Goal: Task Accomplishment & Management: Understand process/instructions

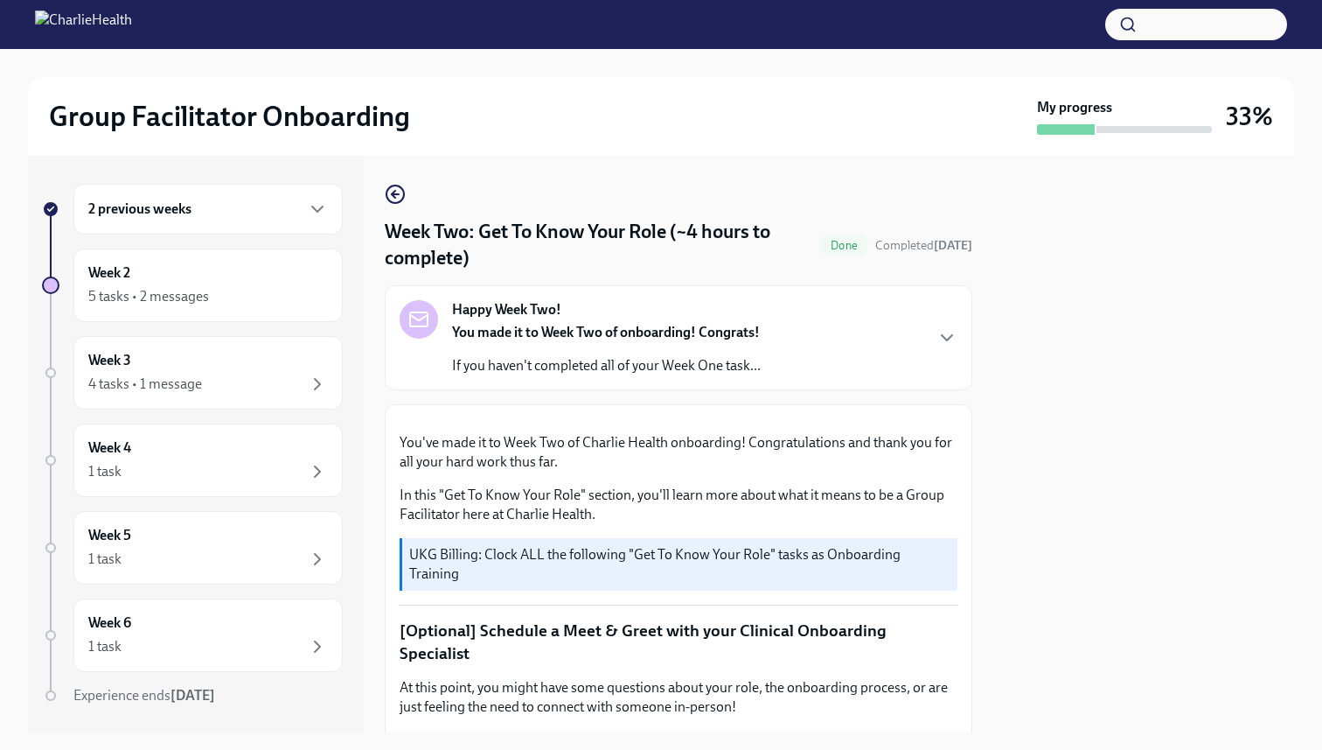
scroll to position [1633, 0]
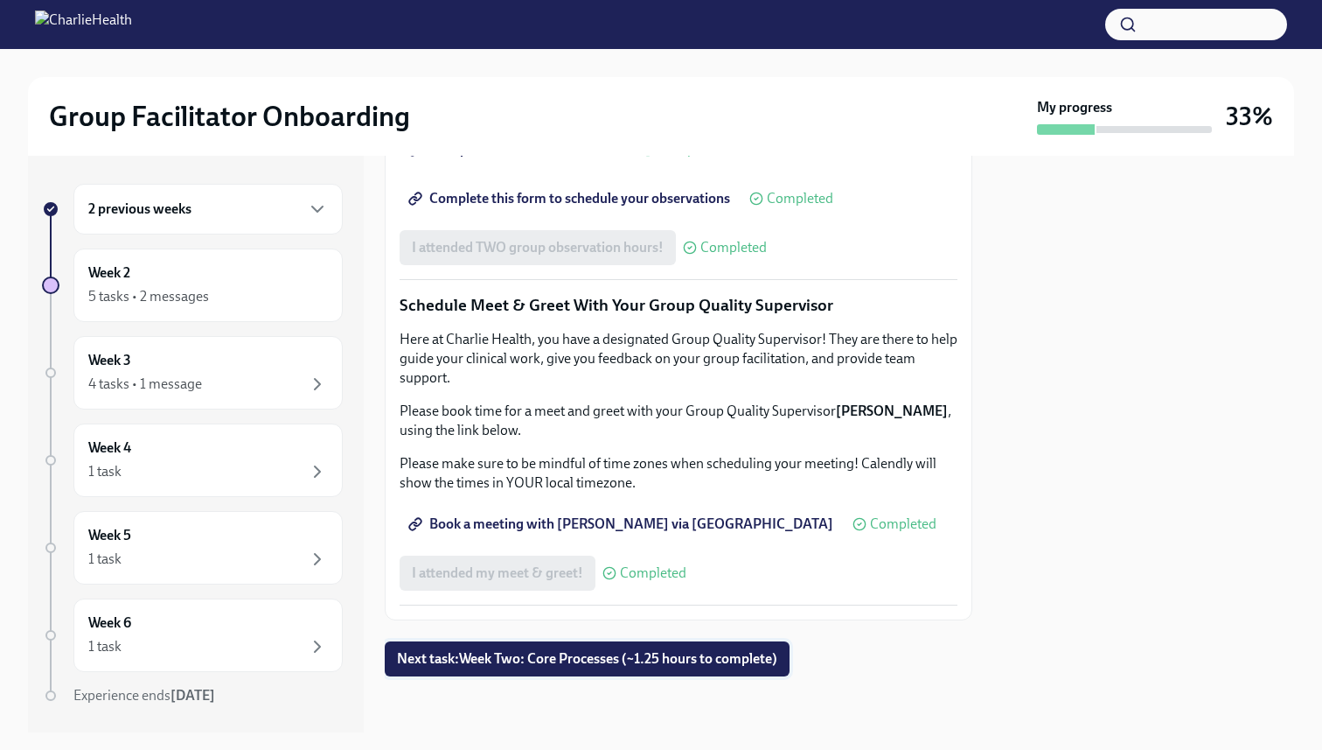
click at [666, 653] on span "Next task : Week Two: Core Processes (~1.25 hours to complete)" at bounding box center [587, 658] width 380 height 17
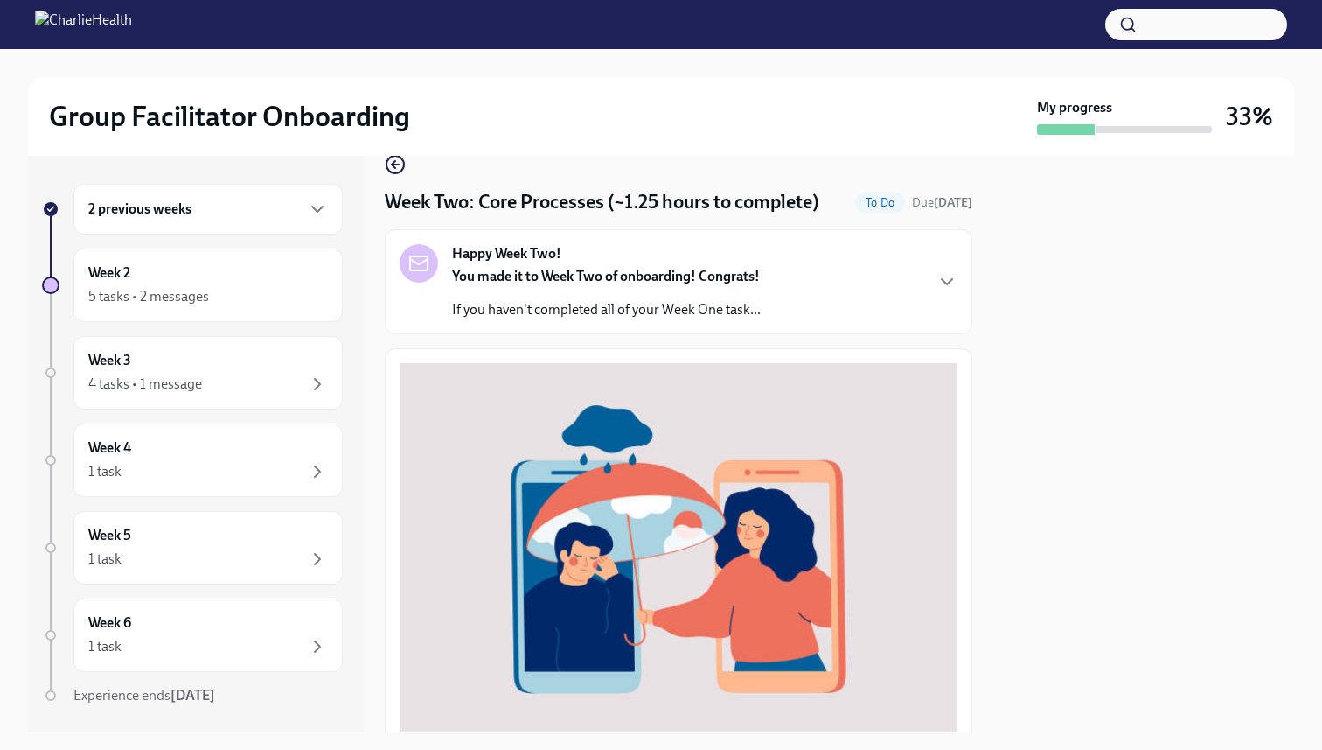
scroll to position [32, 0]
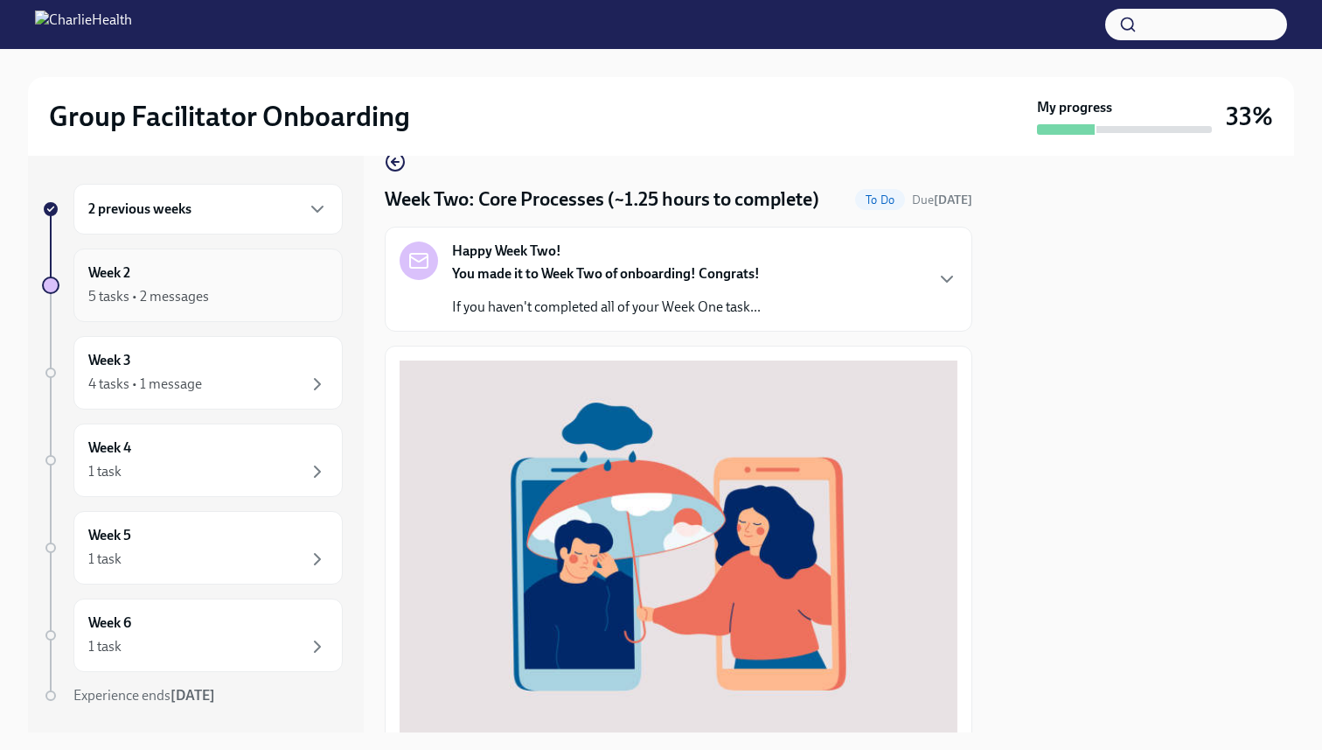
click at [134, 296] on div "5 tasks • 2 messages" at bounding box center [148, 296] width 121 height 19
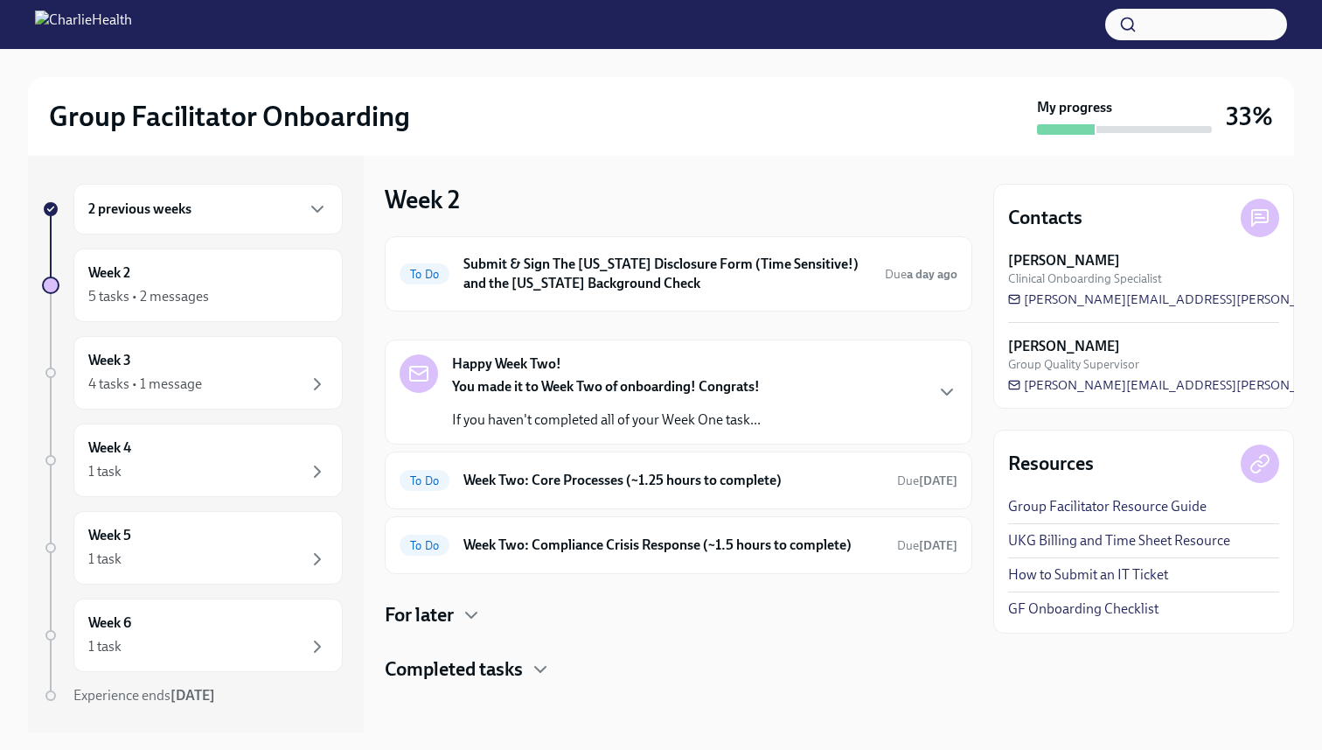
scroll to position [6, 0]
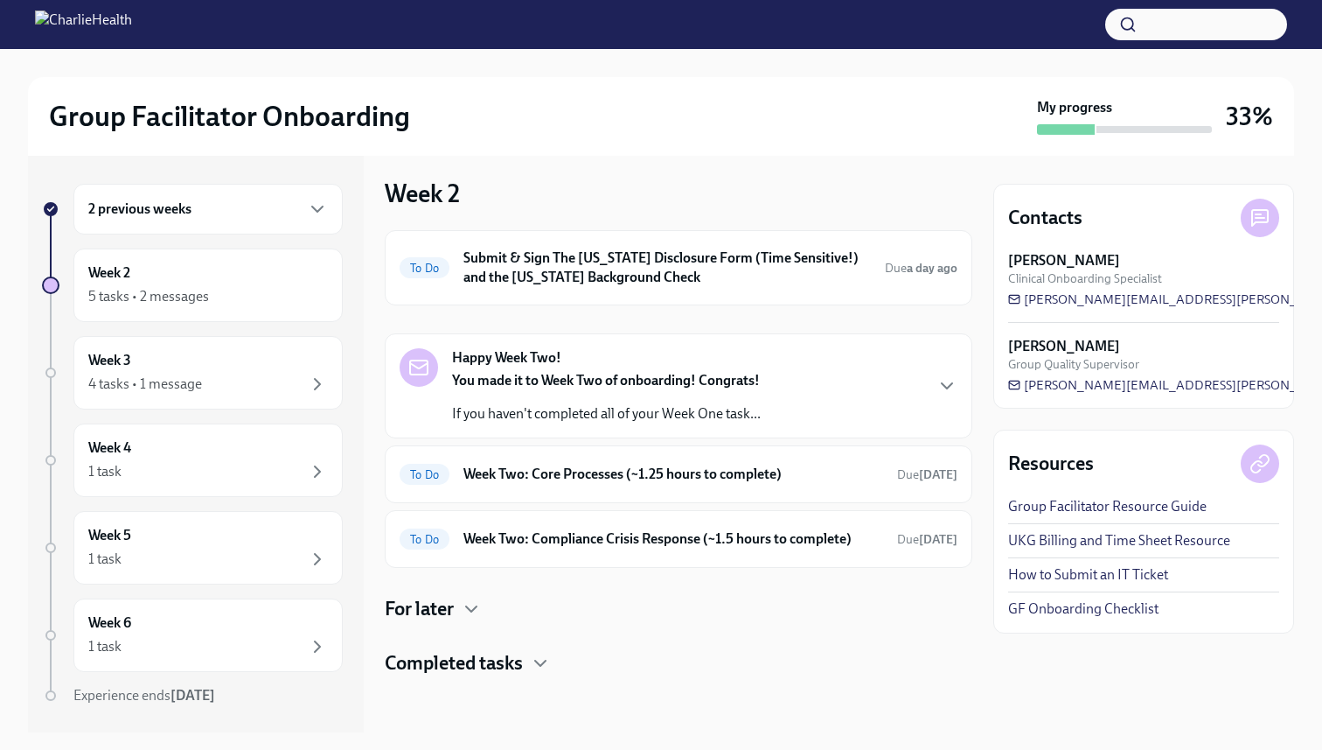
click at [506, 666] on h4 "Completed tasks" at bounding box center [454, 663] width 138 height 26
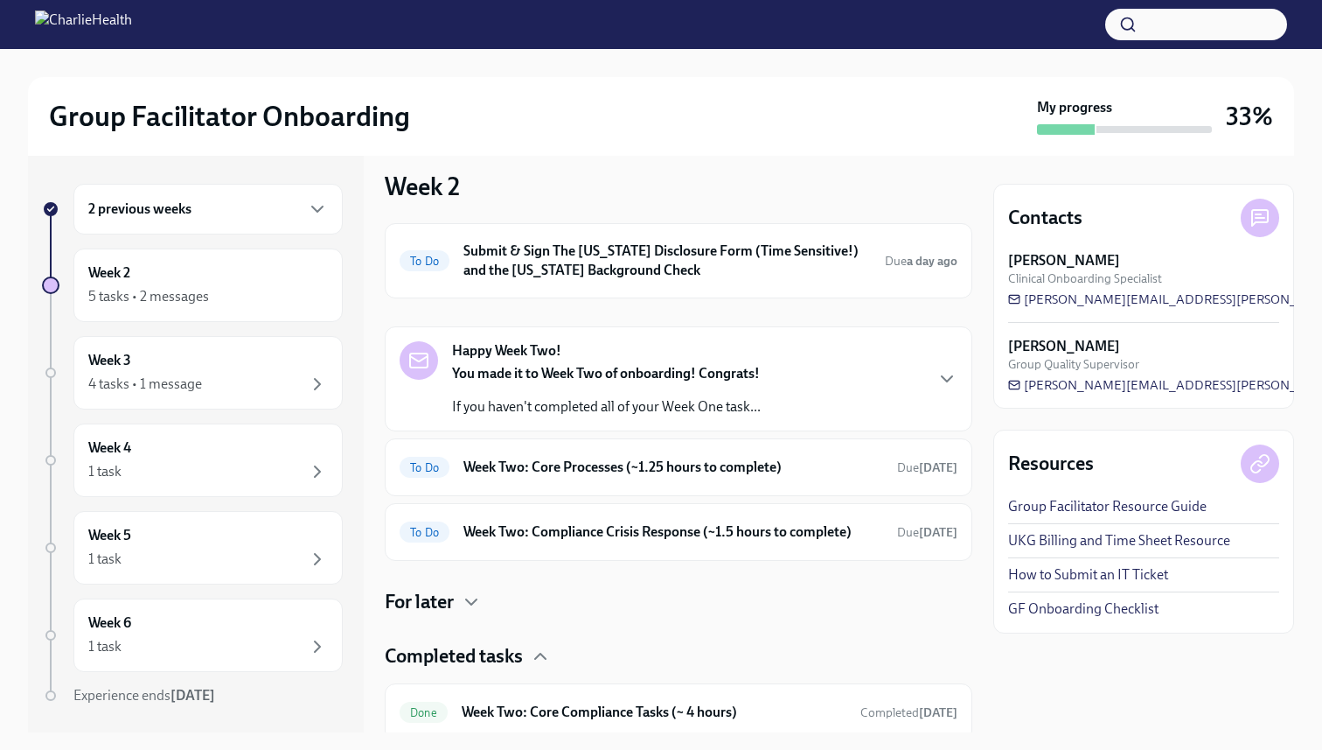
scroll to position [0, 0]
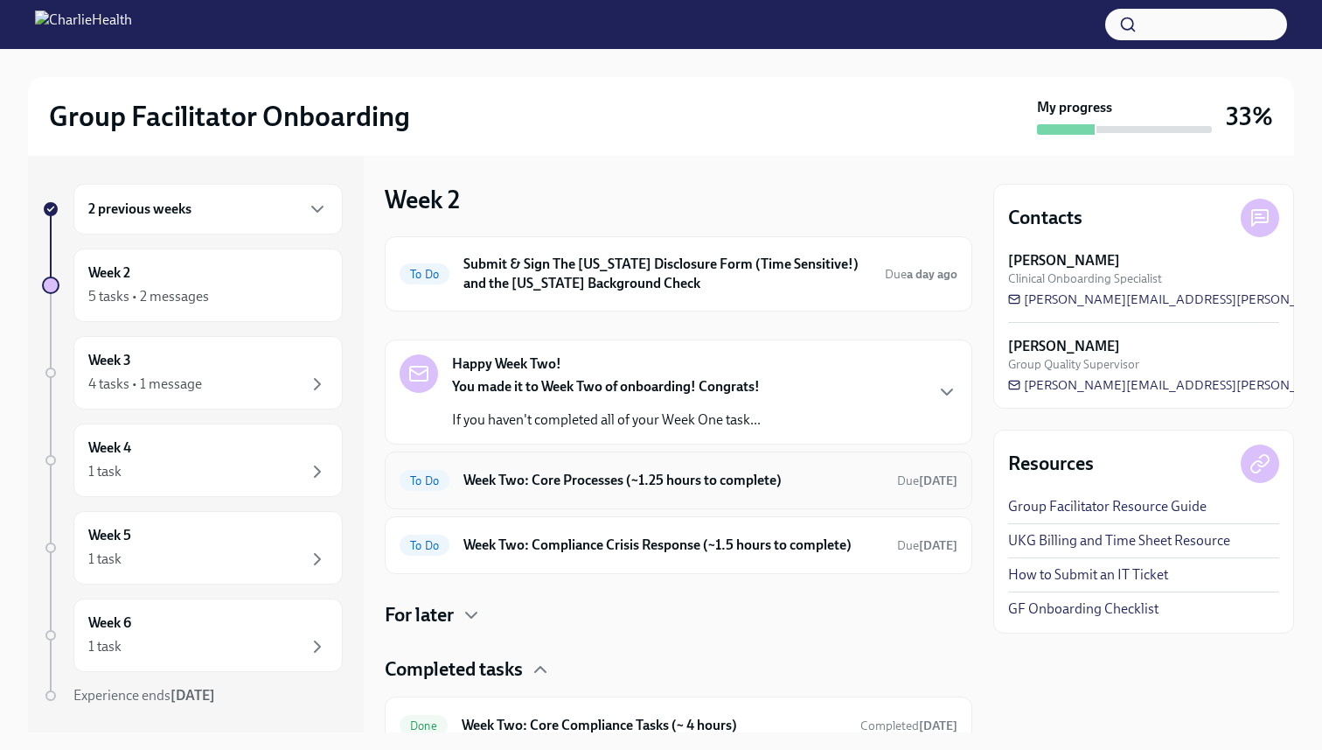
click at [873, 477] on h6 "Week Two: Core Processes (~1.25 hours to complete)" at bounding box center [674, 480] width 420 height 19
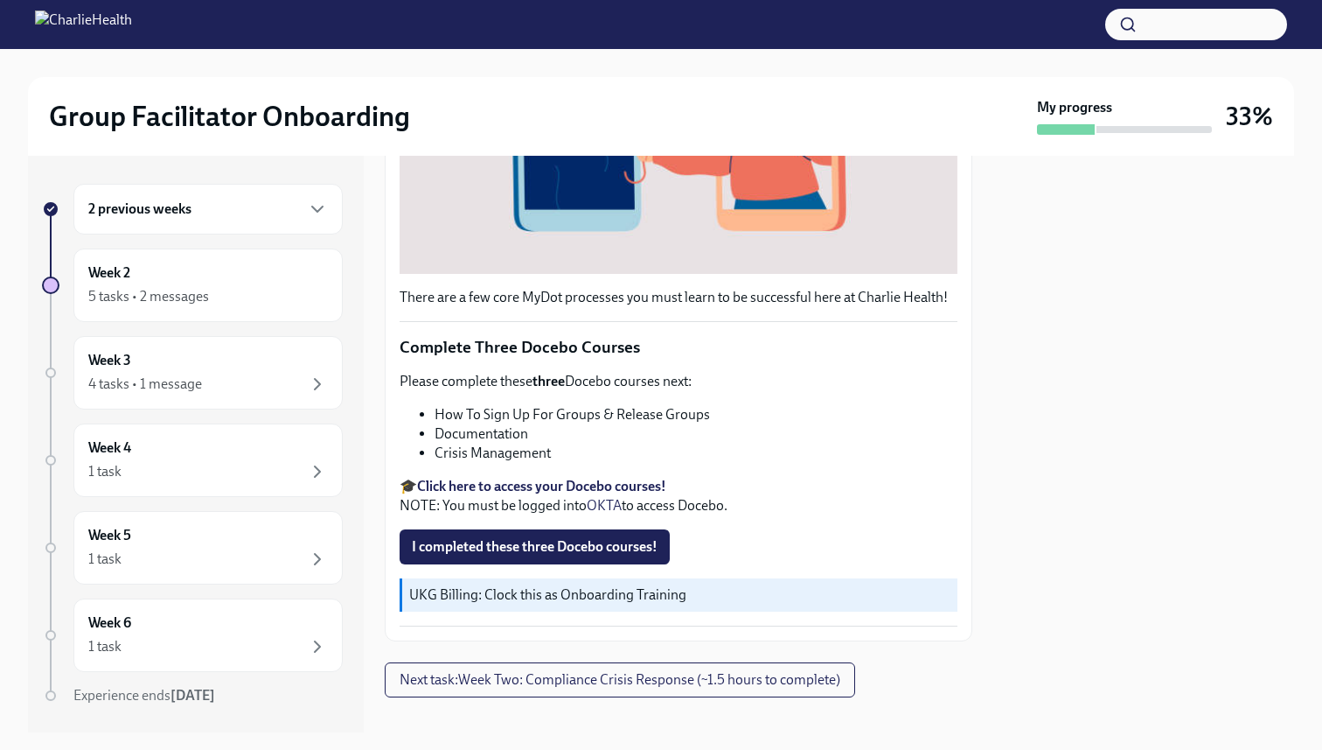
scroll to position [490, 0]
